Goal: Check status: Check status

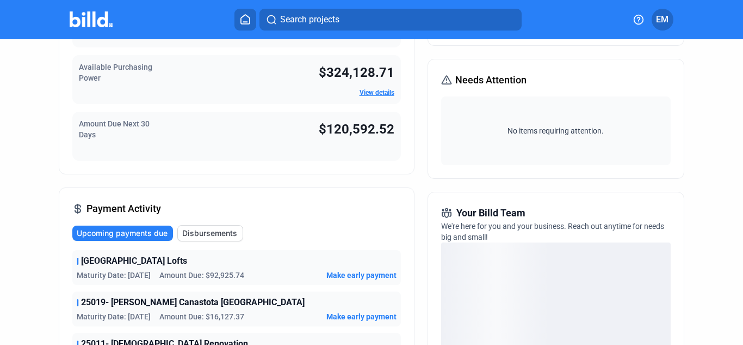
scroll to position [109, 0]
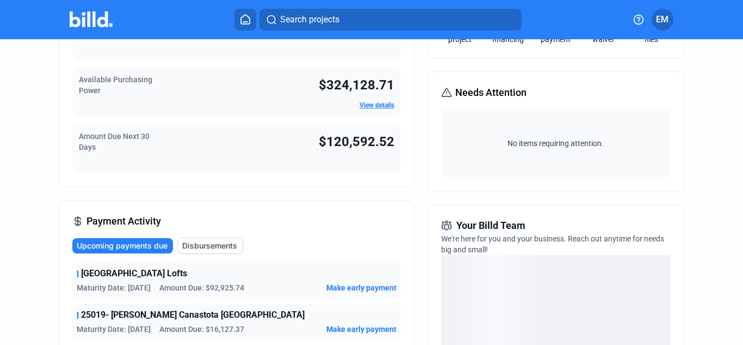
click at [90, 26] on img at bounding box center [91, 19] width 43 height 16
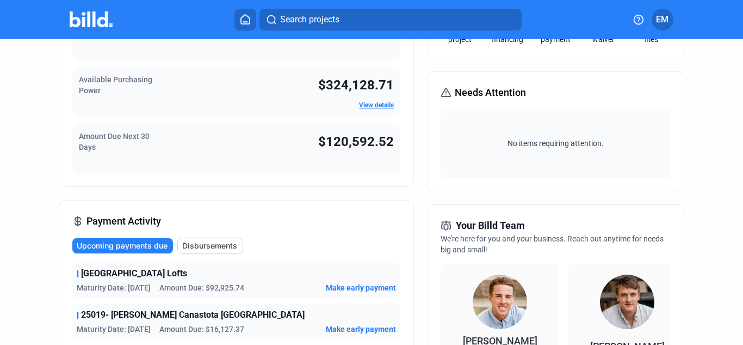
click at [104, 22] on img at bounding box center [91, 19] width 43 height 16
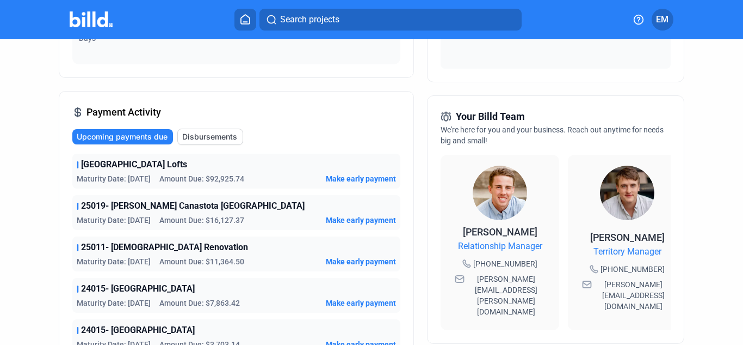
scroll to position [327, 0]
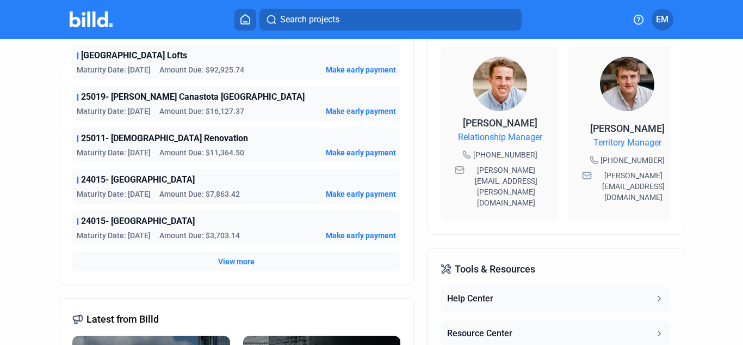
click at [231, 260] on span "View more" at bounding box center [236, 261] width 36 height 11
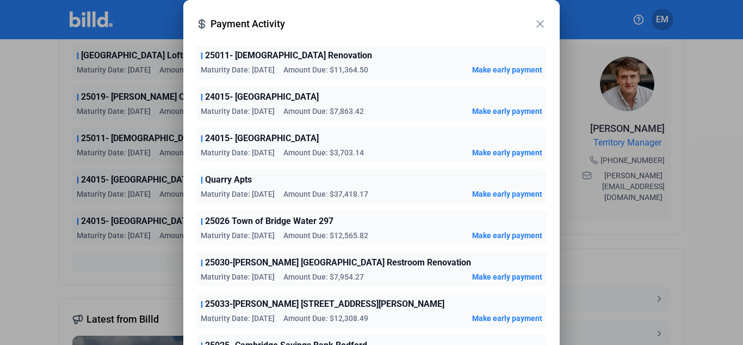
scroll to position [54, 0]
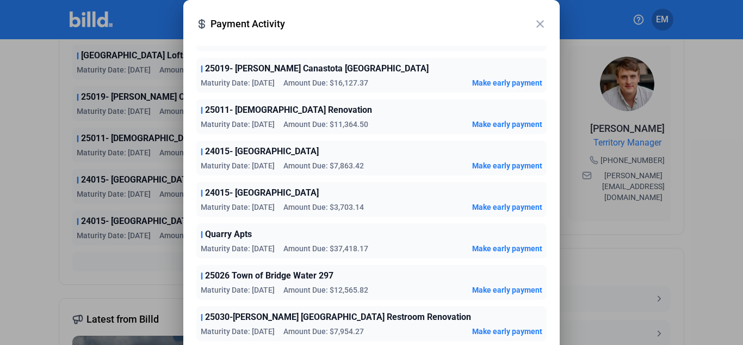
drag, startPoint x: 339, startPoint y: 162, endPoint x: 373, endPoint y: 164, distance: 34.9
click at [373, 164] on div "Maturity Date: [DATE] Amount Due: $7,863.42 Make early payment" at bounding box center [372, 165] width 342 height 11
drag, startPoint x: 341, startPoint y: 207, endPoint x: 374, endPoint y: 207, distance: 33.2
click at [374, 207] on div "Maturity Date: [DATE] Amount Due: $3,703.14 Make early payment" at bounding box center [372, 206] width 342 height 11
drag, startPoint x: 340, startPoint y: 247, endPoint x: 384, endPoint y: 248, distance: 44.1
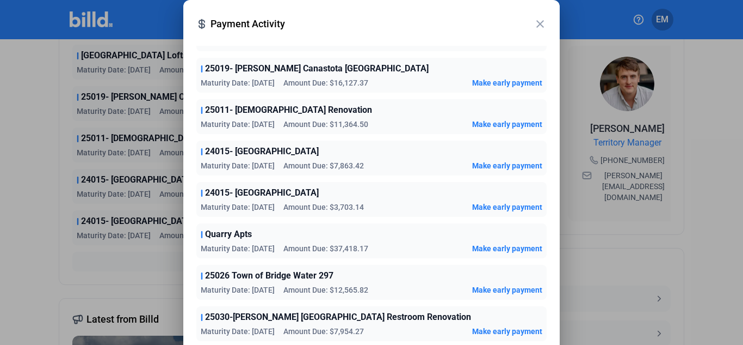
click at [384, 248] on div "Maturity Date: [DATE] Amount Due: $37,418.17 Make early payment" at bounding box center [372, 248] width 342 height 11
drag, startPoint x: 205, startPoint y: 153, endPoint x: 380, endPoint y: 252, distance: 201.5
click at [384, 159] on div "24015- Wings Arena Maturity Date: [DATE] Amount Due: $7,863.42 Make early payme…" at bounding box center [371, 157] width 351 height 35
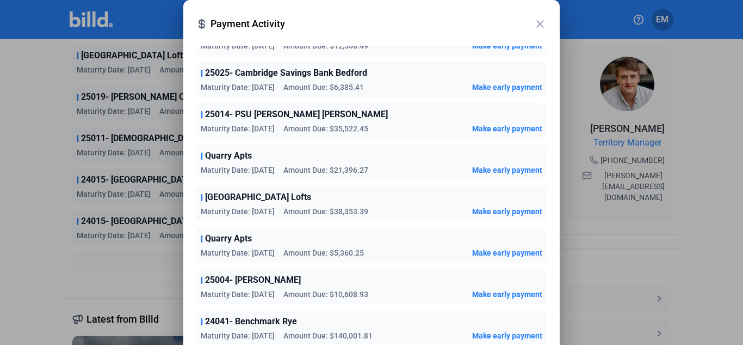
scroll to position [435, 0]
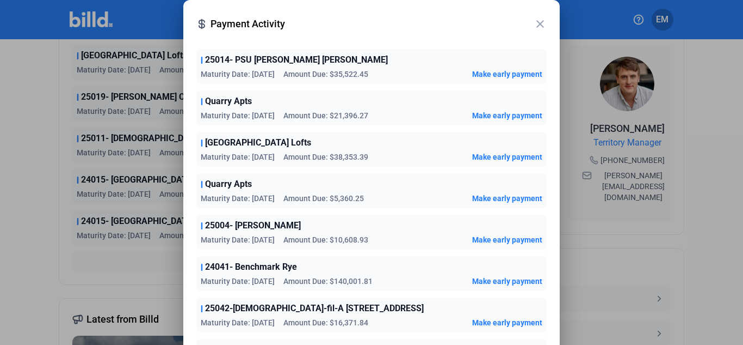
drag, startPoint x: 332, startPoint y: 281, endPoint x: 378, endPoint y: 277, distance: 46.4
click at [378, 277] on div "Maturity Date: [DATE] Amount Due: $140,001.81 Make early payment" at bounding box center [372, 280] width 342 height 11
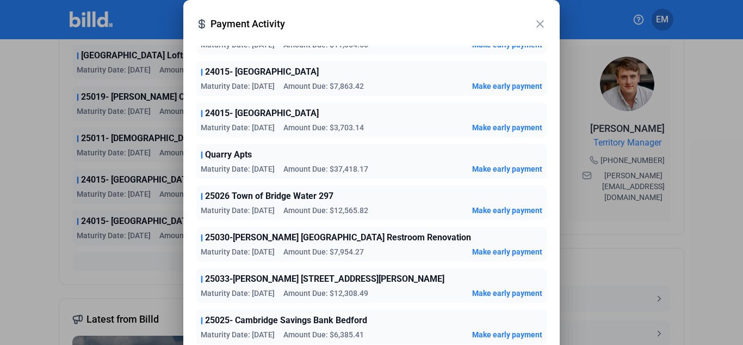
scroll to position [109, 0]
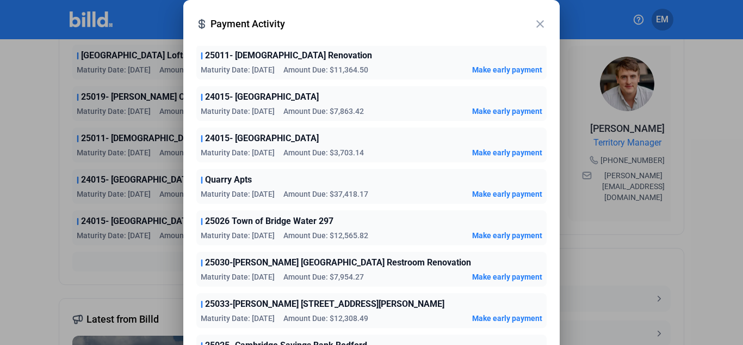
drag, startPoint x: 340, startPoint y: 151, endPoint x: 378, endPoint y: 237, distance: 93.6
click at [427, 228] on div "25026 Town of Bridge Water 297 Maturity Date: [DATE] Amount Due: $12,565.82 Mak…" at bounding box center [371, 227] width 351 height 35
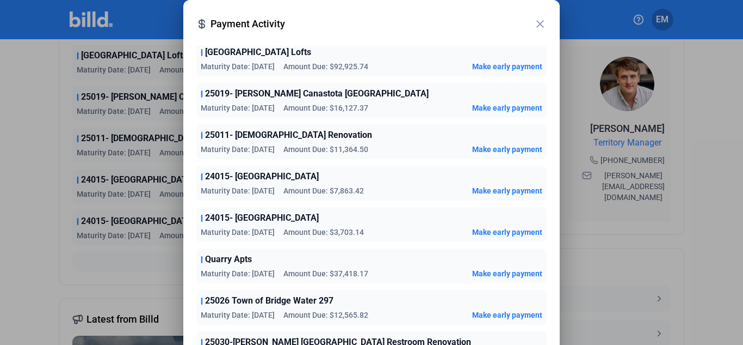
scroll to position [0, 0]
